Goal: Find specific page/section

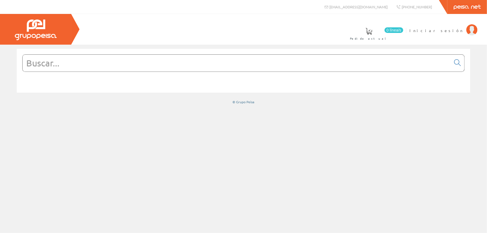
click at [340, 64] on input "text" at bounding box center [237, 63] width 428 height 17
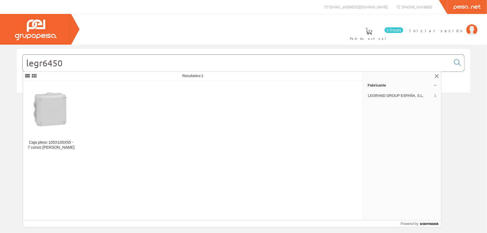
drag, startPoint x: 78, startPoint y: 68, endPoint x: 17, endPoint y: 64, distance: 61.3
click at [17, 64] on div "legr6450" at bounding box center [244, 71] width 454 height 44
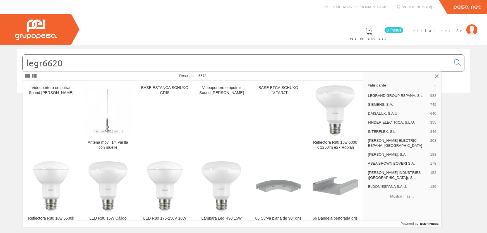
type input "legr6620"
